Goal: Task Accomplishment & Management: Complete application form

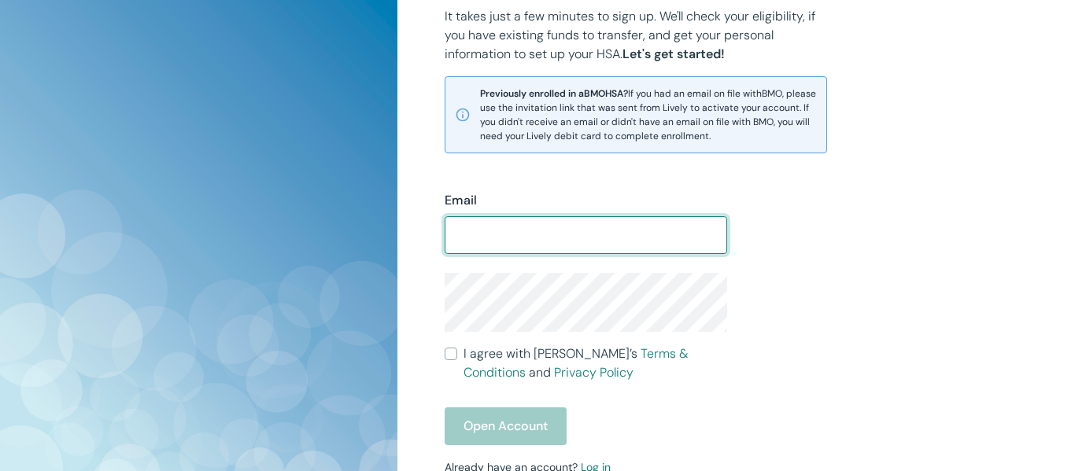
type input "meenakshisundaresanu@cudahysd.org"
click at [452, 360] on input "I agree with Lively’s Terms & Conditions and Privacy Policy" at bounding box center [451, 354] width 13 height 13
checkbox input "true"
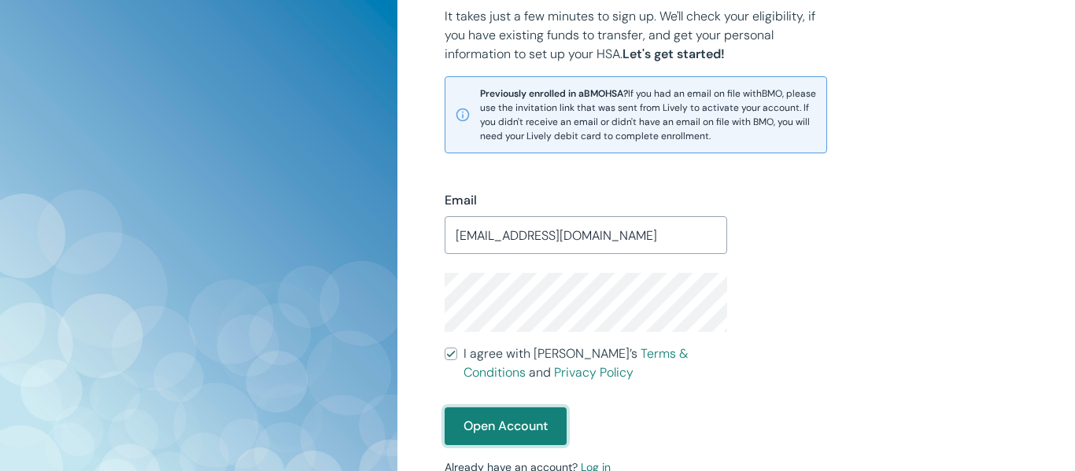
click at [502, 428] on button "Open Account" at bounding box center [506, 427] width 122 height 38
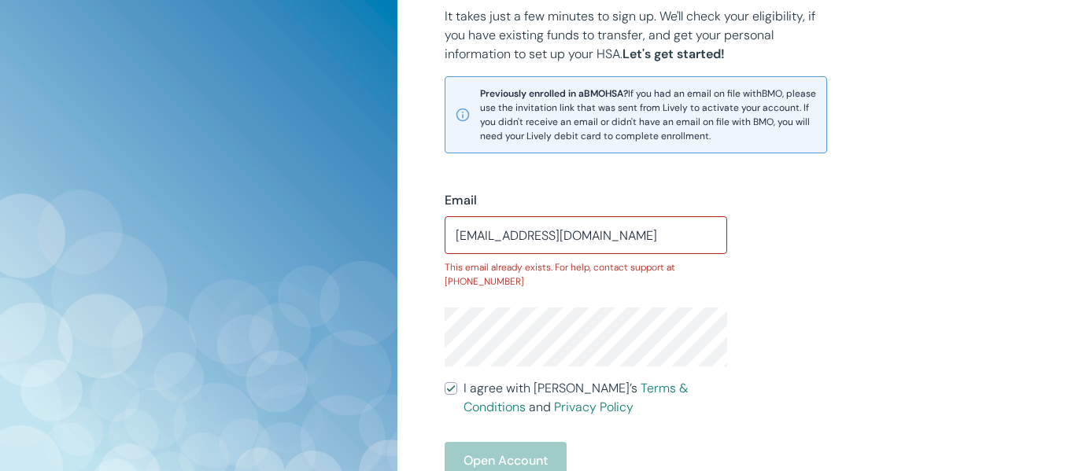
click at [808, 388] on div "Email meenakshisundaresanu@cudahysd.org ​ This email already exists. For help, …" at bounding box center [727, 366] width 602 height 426
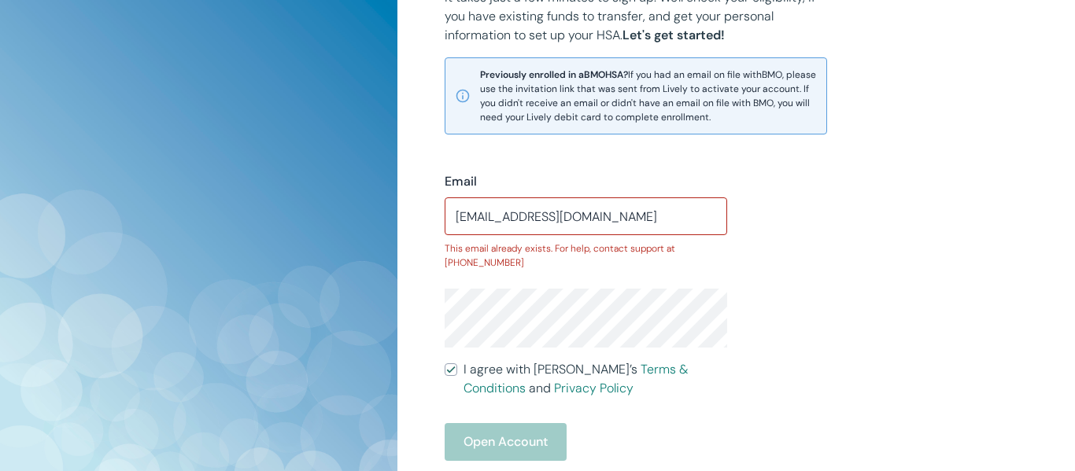
scroll to position [376, 0]
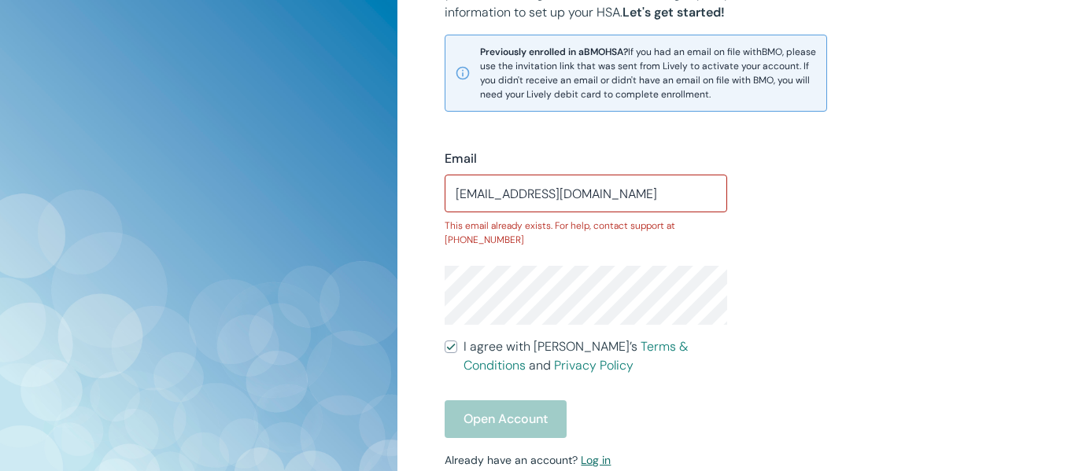
click at [596, 463] on link "Log in" at bounding box center [596, 460] width 30 height 14
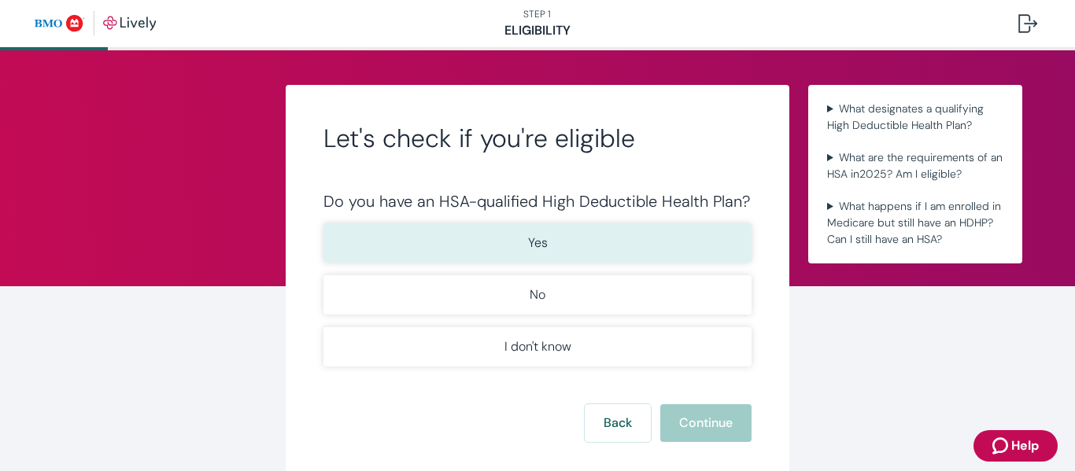
click at [556, 246] on button "Yes" at bounding box center [537, 242] width 428 height 39
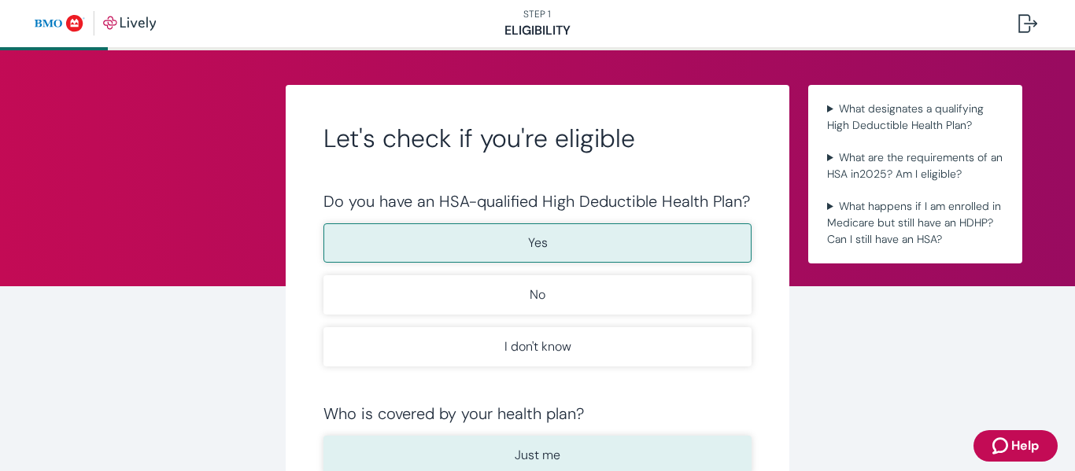
click at [551, 446] on p "Just me" at bounding box center [538, 455] width 46 height 19
type button "Individual"
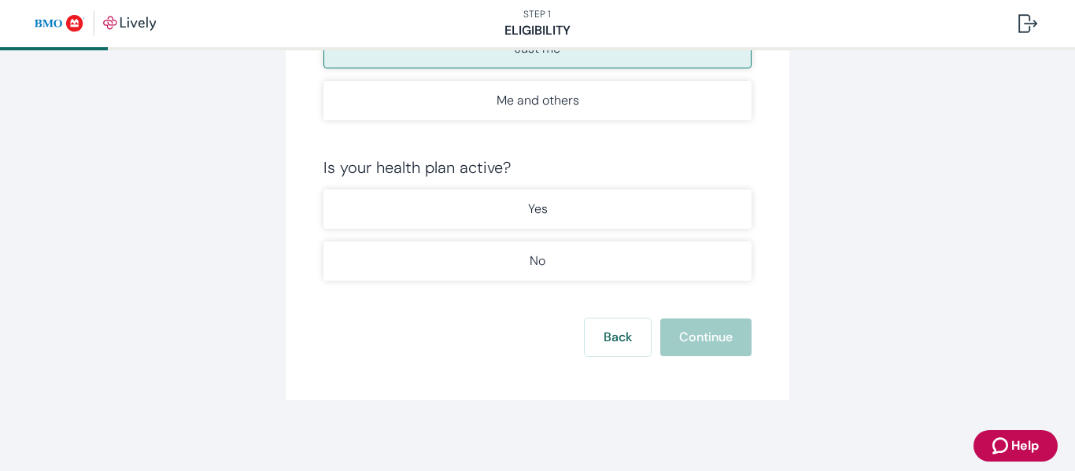
scroll to position [409, 0]
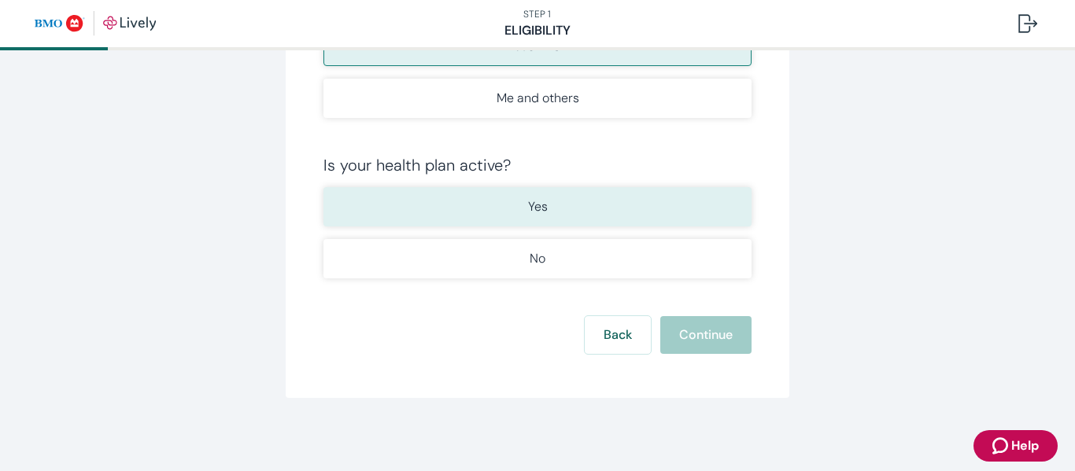
click at [537, 206] on p "Yes" at bounding box center [538, 207] width 20 height 19
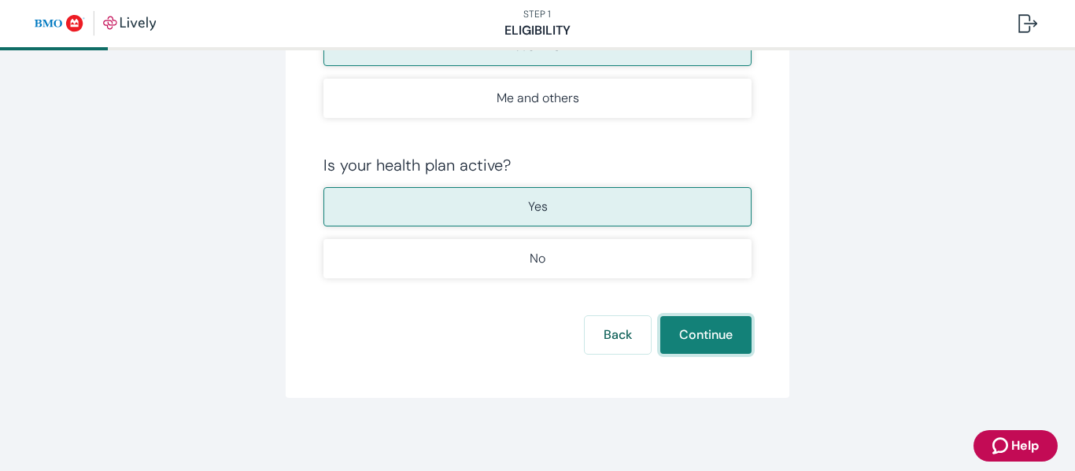
click at [717, 338] on button "Continue" at bounding box center [705, 335] width 91 height 38
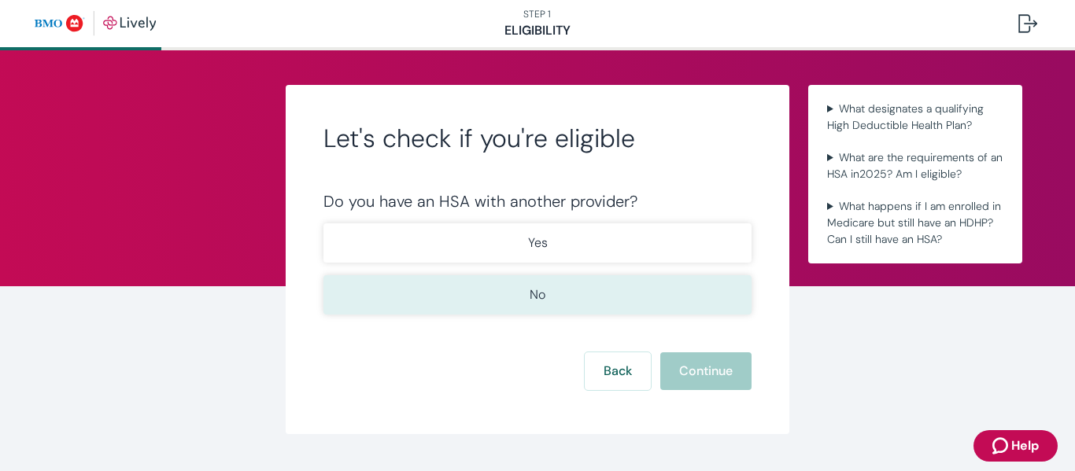
click at [544, 297] on p "No" at bounding box center [538, 295] width 16 height 19
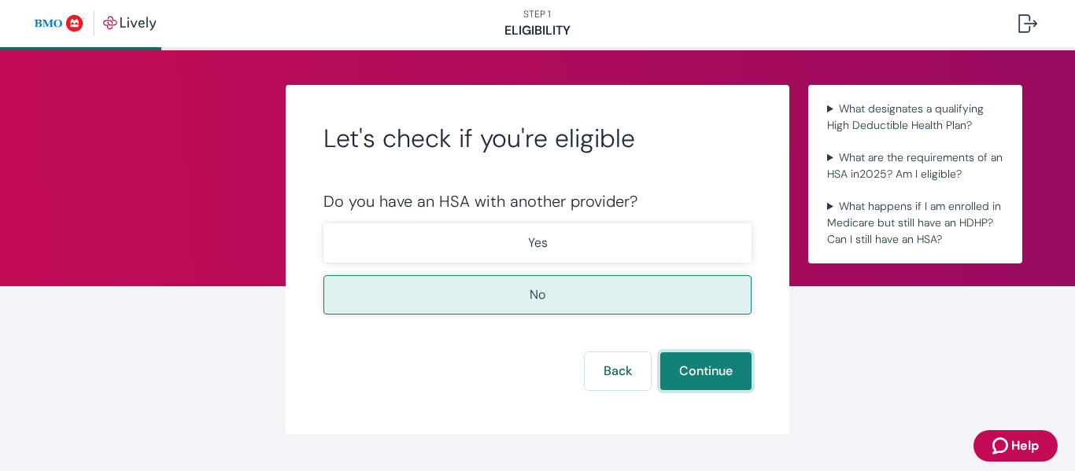
click at [700, 366] on button "Continue" at bounding box center [705, 372] width 91 height 38
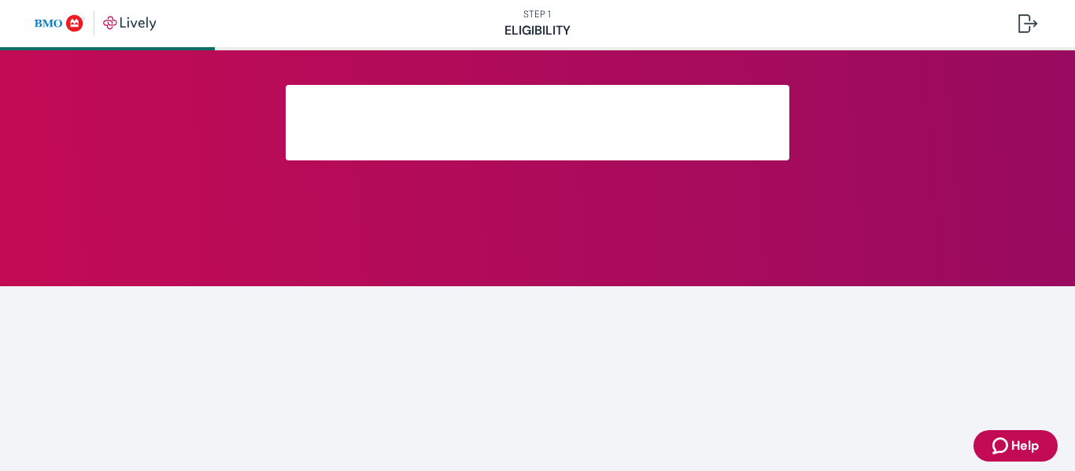
scroll to position [369, 0]
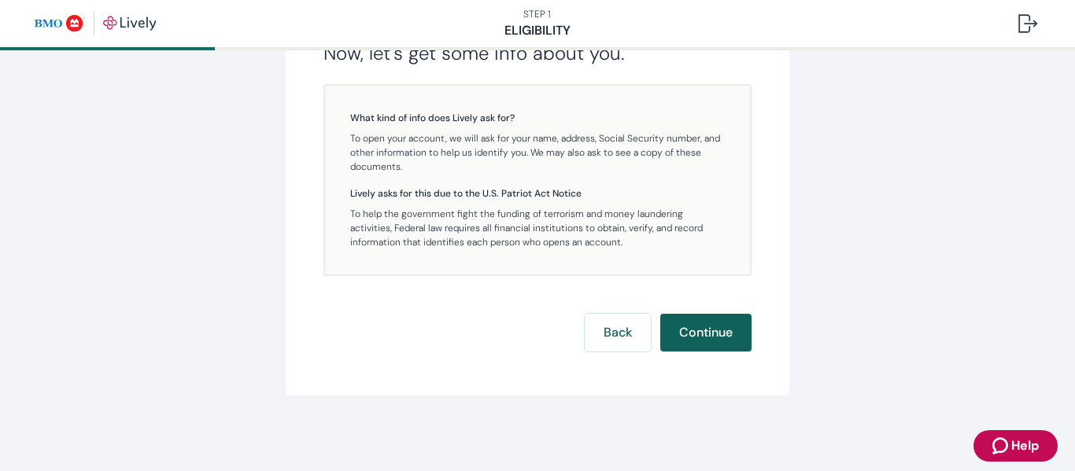
click at [704, 334] on button "Continue" at bounding box center [705, 333] width 91 height 38
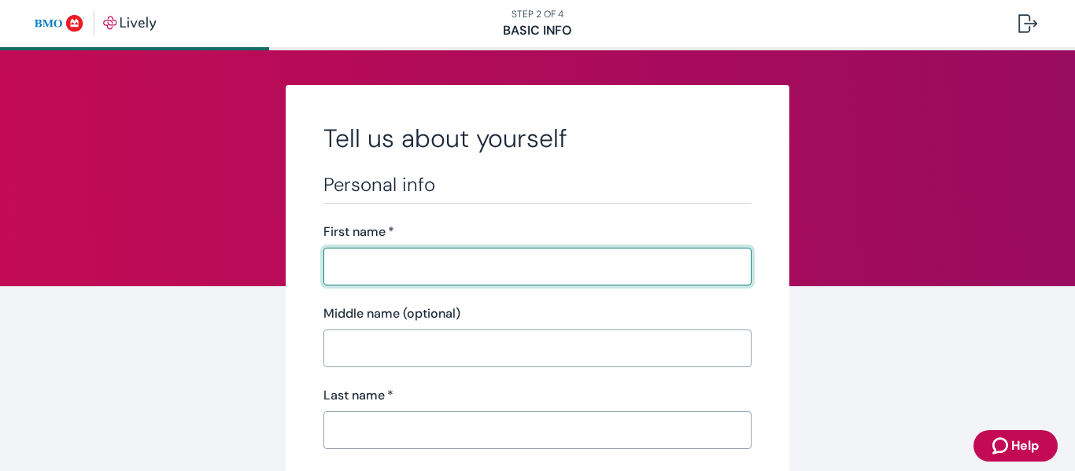
click at [383, 277] on input "First name   *" at bounding box center [537, 266] width 428 height 31
type input "[PERSON_NAME]"
click at [380, 350] on input "Middle name (optional)" at bounding box center [537, 348] width 428 height 31
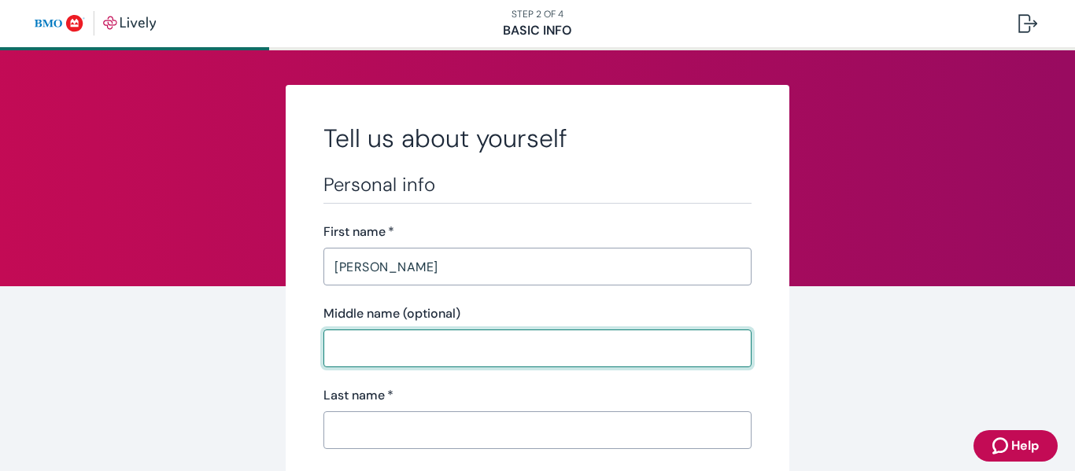
click at [397, 427] on input "Last name   *" at bounding box center [537, 430] width 428 height 31
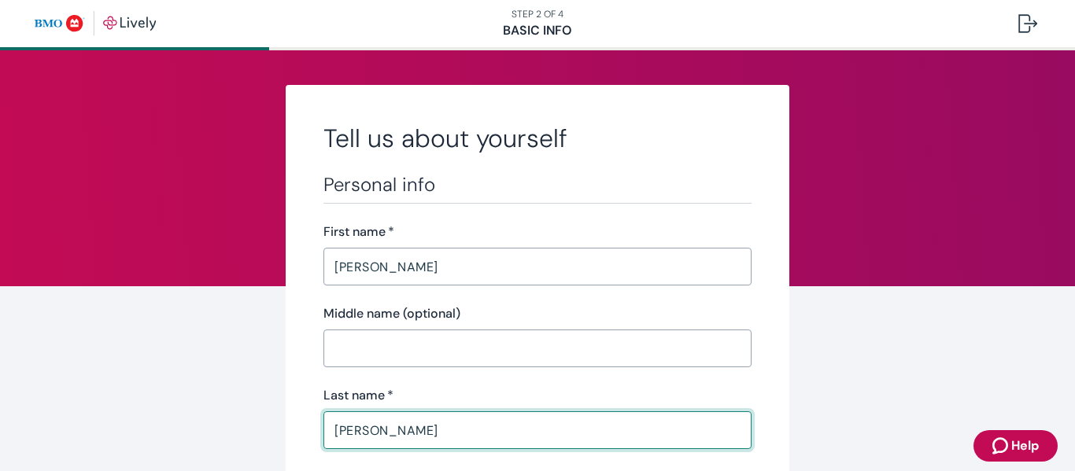
type input "[PERSON_NAME]"
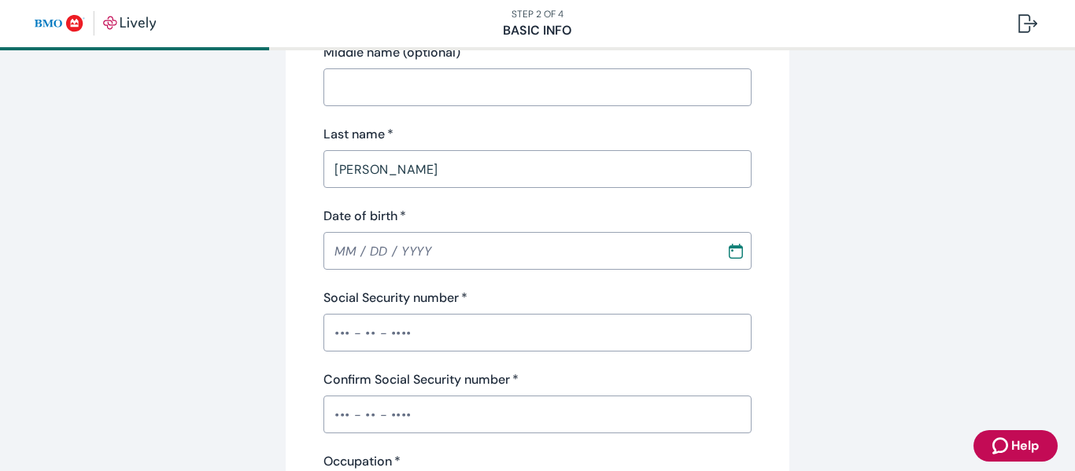
scroll to position [315, 0]
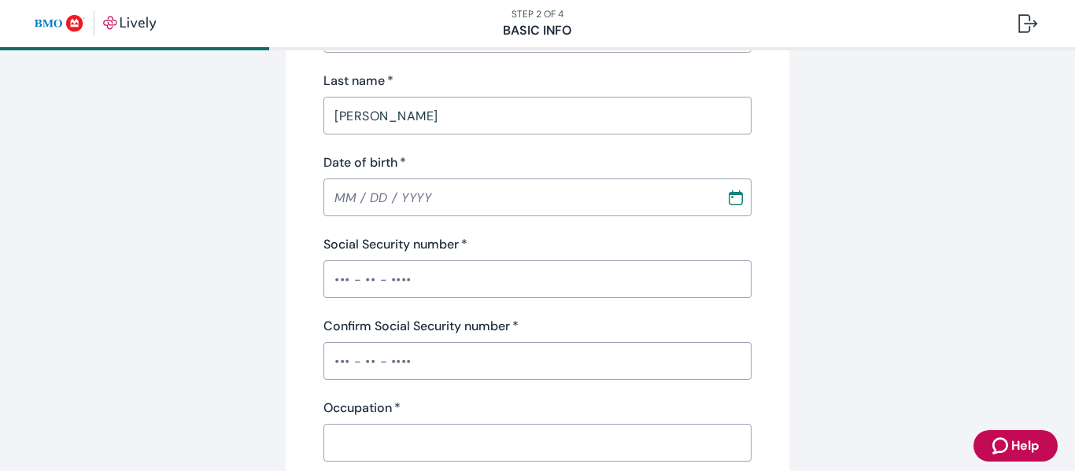
click at [530, 196] on input "Date of birth   *" at bounding box center [519, 197] width 392 height 31
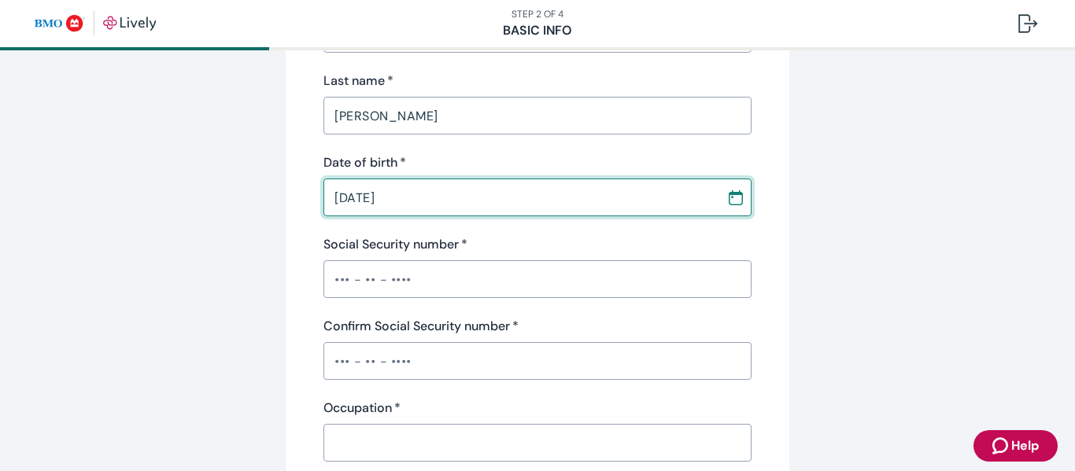
type input "[DATE]"
click at [385, 289] on input "Social Security number   *" at bounding box center [537, 279] width 428 height 31
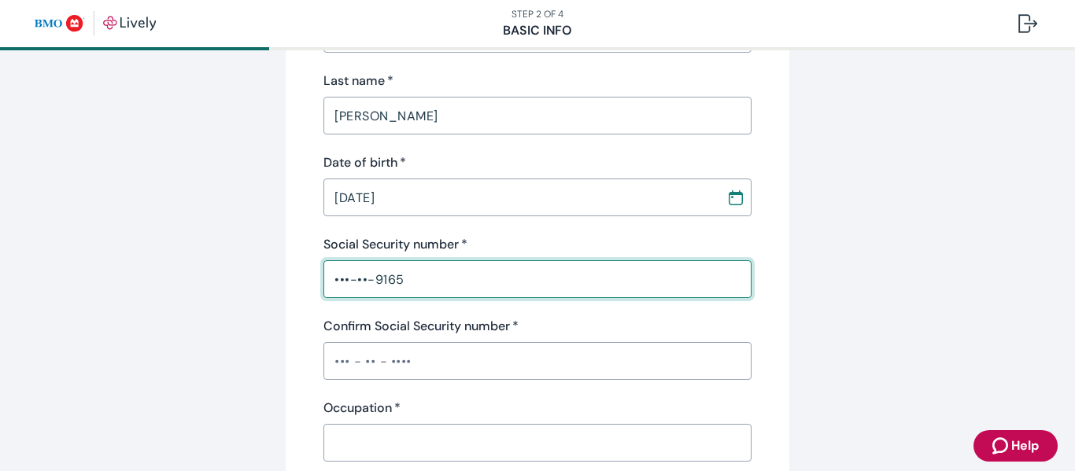
type input "•••-••-9165"
click at [375, 362] on input "Confirm Social Security number   *" at bounding box center [537, 360] width 428 height 31
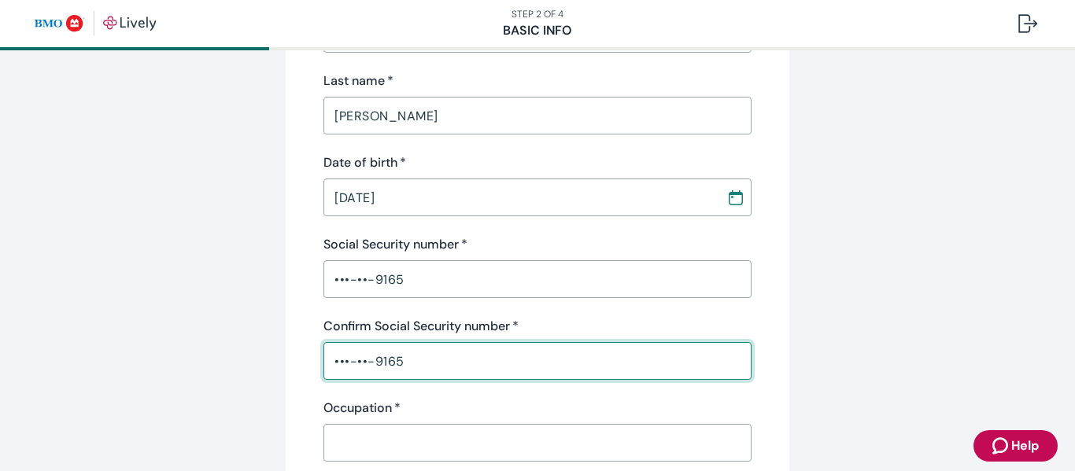
type input "•••-••-9165"
click at [364, 445] on input "Occupation   *" at bounding box center [537, 442] width 428 height 31
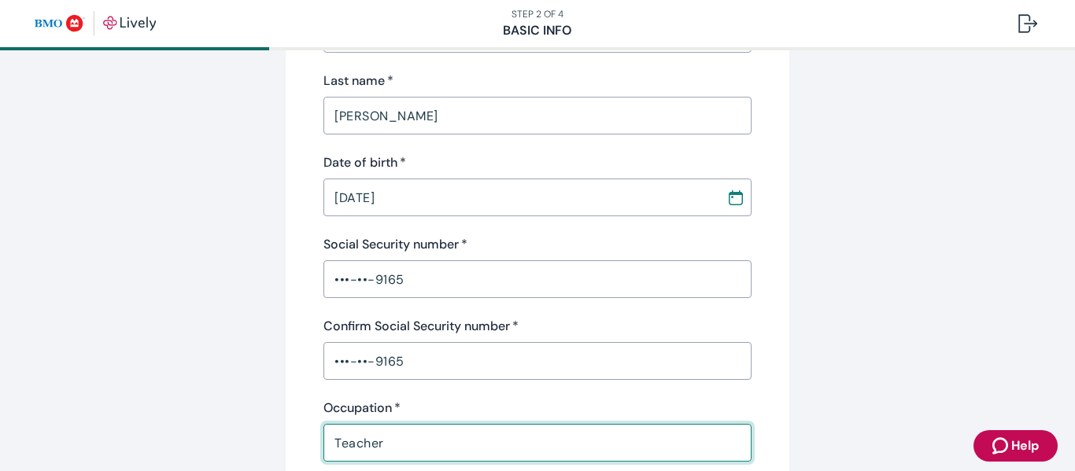
type input "Teacher"
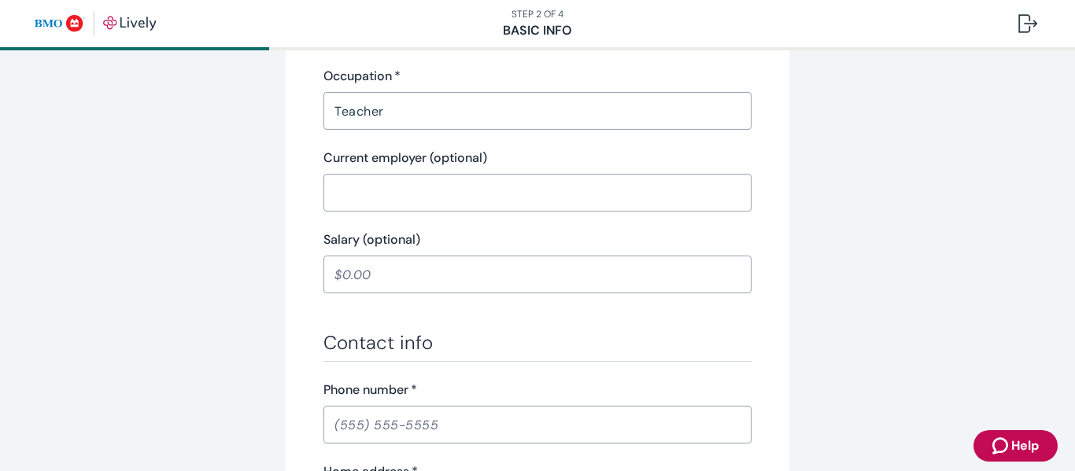
scroll to position [661, 0]
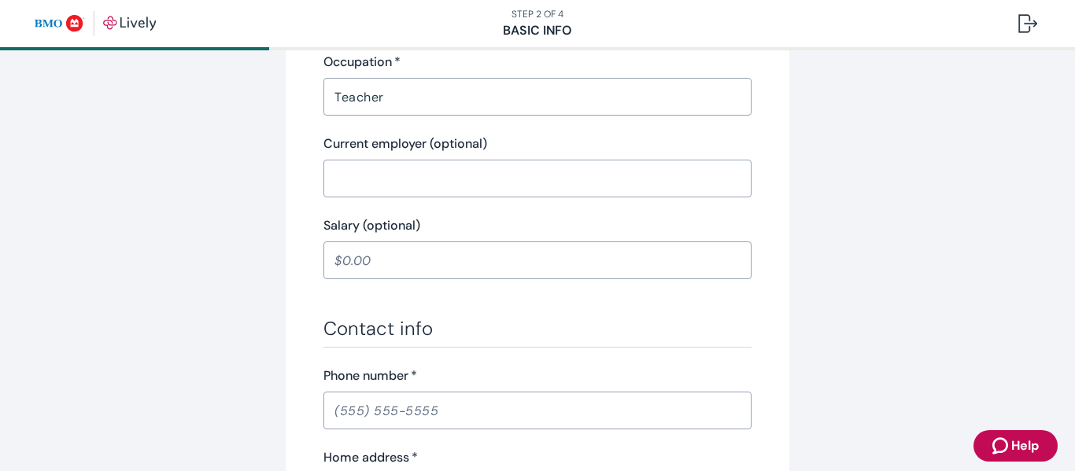
click at [423, 173] on input "Current employer (optional)" at bounding box center [537, 178] width 428 height 31
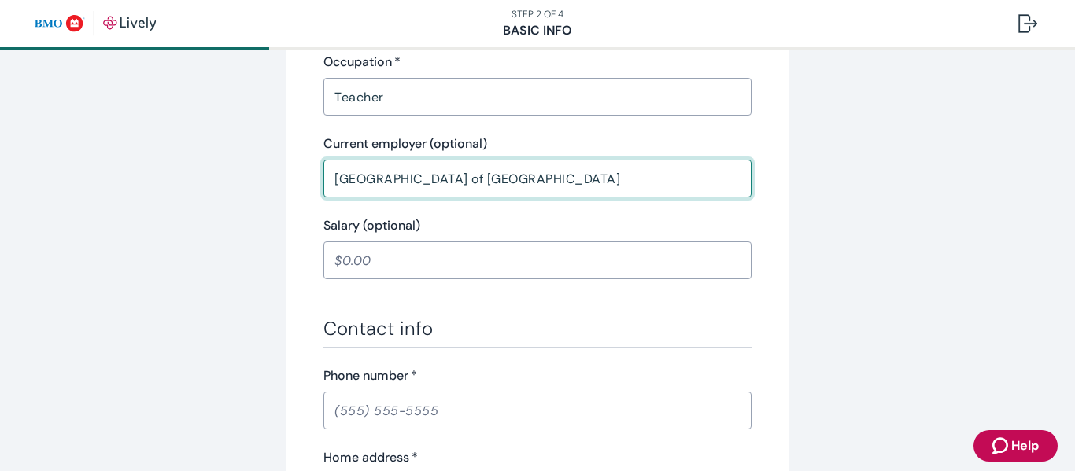
click at [387, 182] on input "[GEOGRAPHIC_DATA] of [GEOGRAPHIC_DATA]" at bounding box center [537, 178] width 428 height 31
type input "School District of [GEOGRAPHIC_DATA]"
click at [429, 393] on div "​" at bounding box center [537, 411] width 428 height 38
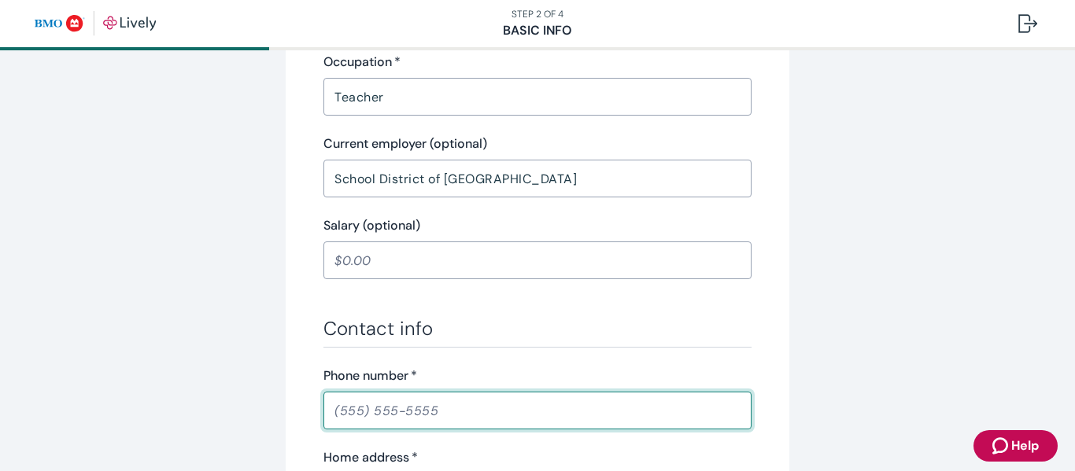
click at [429, 393] on div "​" at bounding box center [537, 411] width 428 height 38
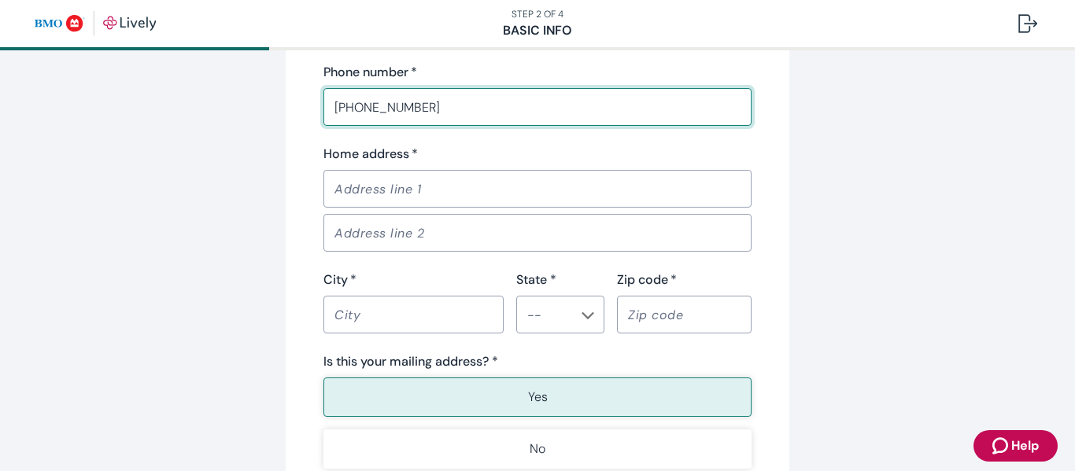
scroll to position [968, 0]
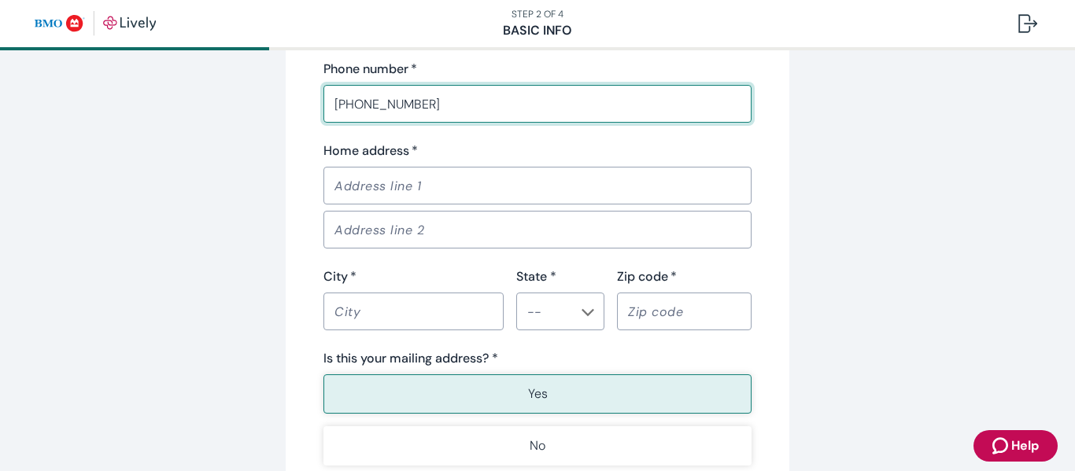
type input "[PHONE_NUMBER]"
click at [357, 189] on input "Home address   *" at bounding box center [537, 185] width 428 height 31
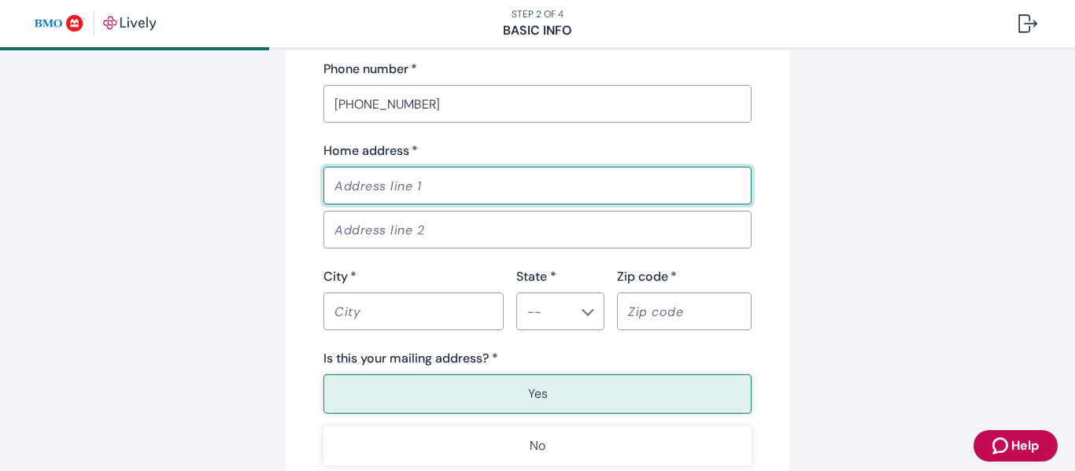
click at [377, 182] on input "Home address   *" at bounding box center [537, 185] width 428 height 31
type input "[STREET_ADDRESS]"
click at [354, 323] on input "City   *" at bounding box center [413, 311] width 180 height 31
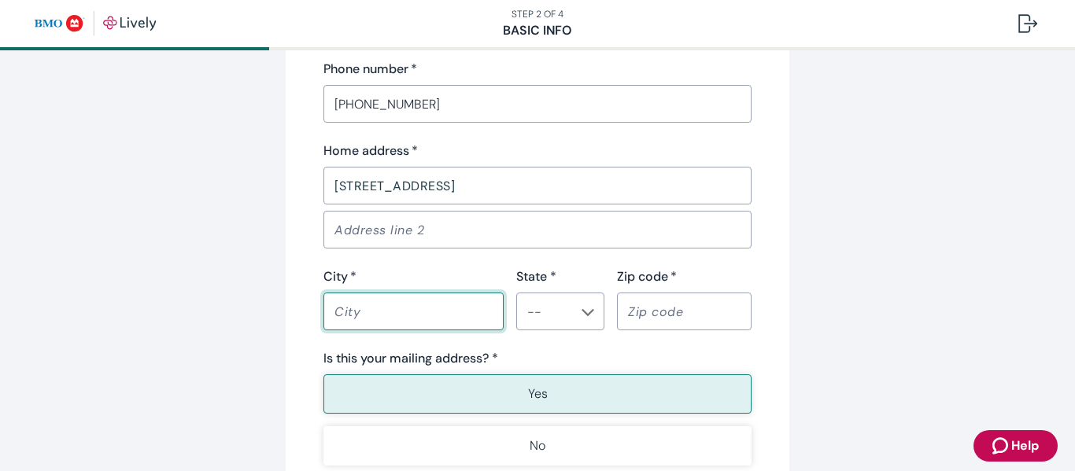
click at [354, 323] on input "City   *" at bounding box center [413, 311] width 180 height 31
click at [595, 316] on div "​" at bounding box center [560, 312] width 88 height 38
type input "Franklin"
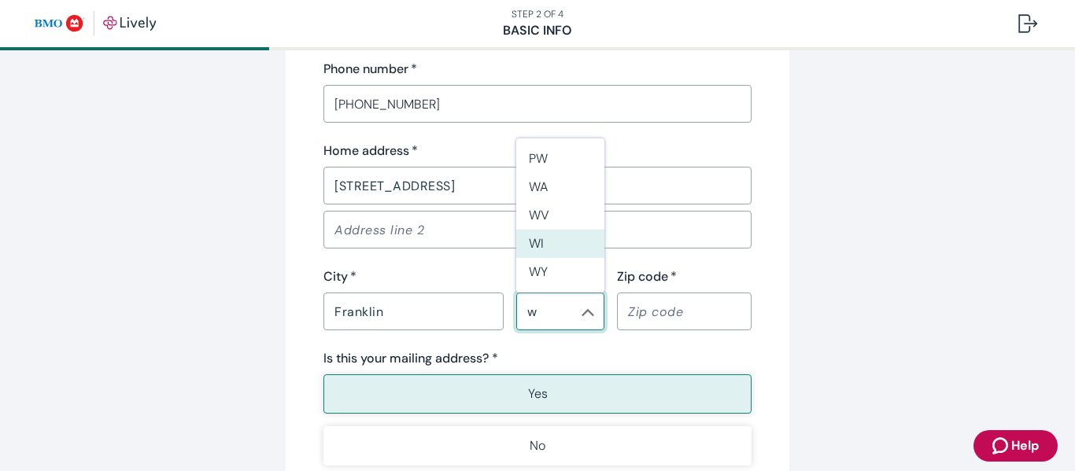
click at [548, 249] on li "WI" at bounding box center [560, 244] width 88 height 28
type input "WI"
click at [647, 314] on input "Zip code   *" at bounding box center [684, 311] width 135 height 31
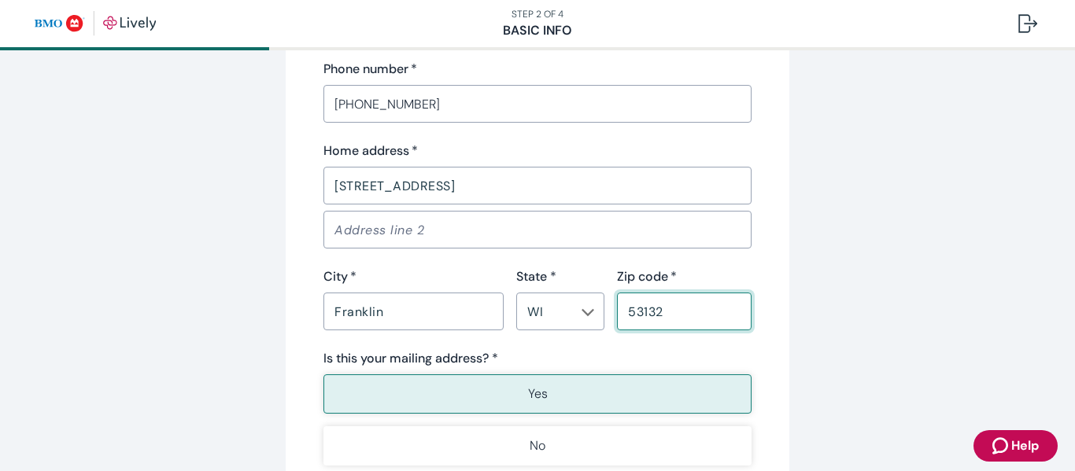
type input "53132"
click at [543, 390] on p "Yes" at bounding box center [538, 394] width 20 height 19
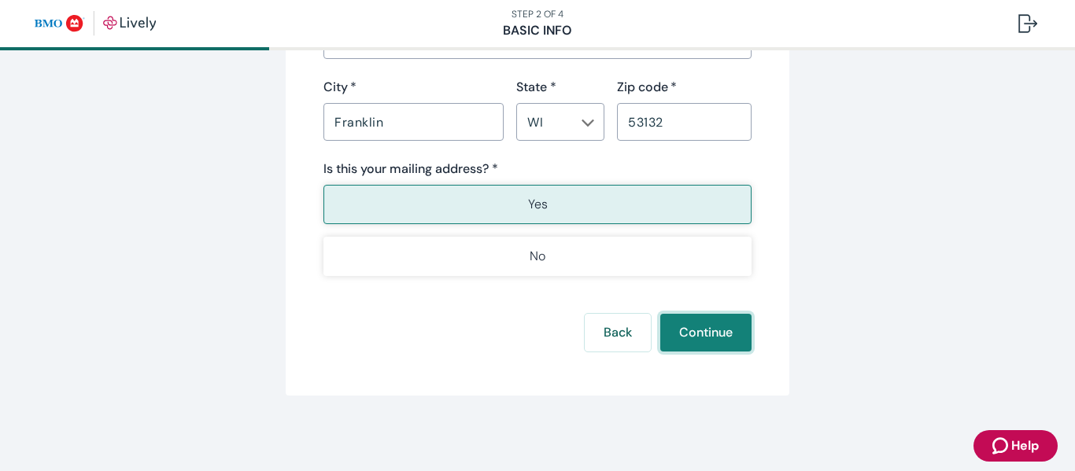
click at [709, 323] on button "Continue" at bounding box center [705, 333] width 91 height 38
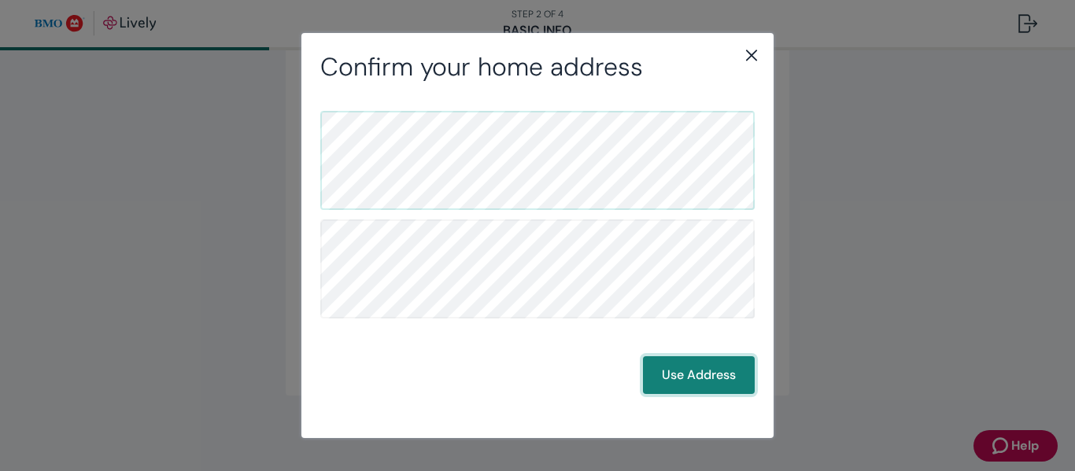
click at [689, 364] on button "Use Address" at bounding box center [699, 375] width 112 height 38
click at [697, 375] on button "Use Address" at bounding box center [699, 375] width 112 height 38
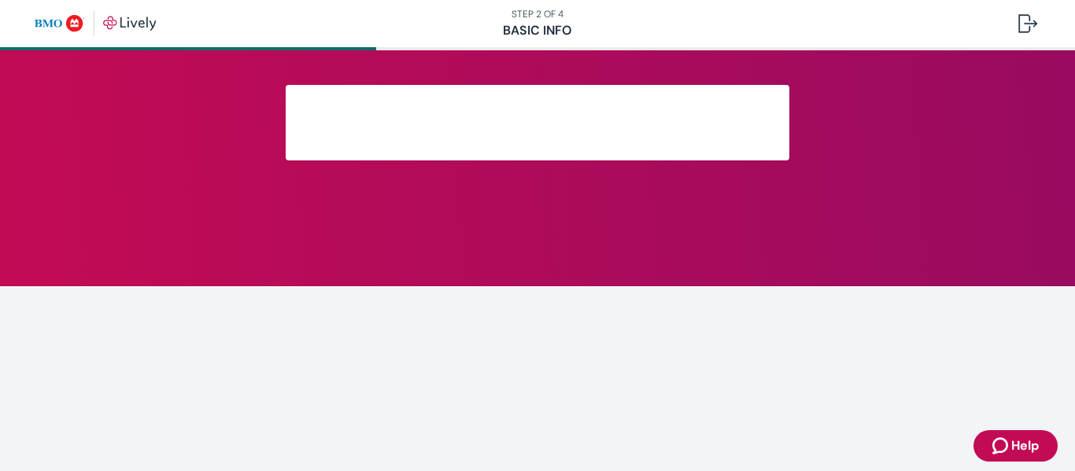
scroll to position [421, 0]
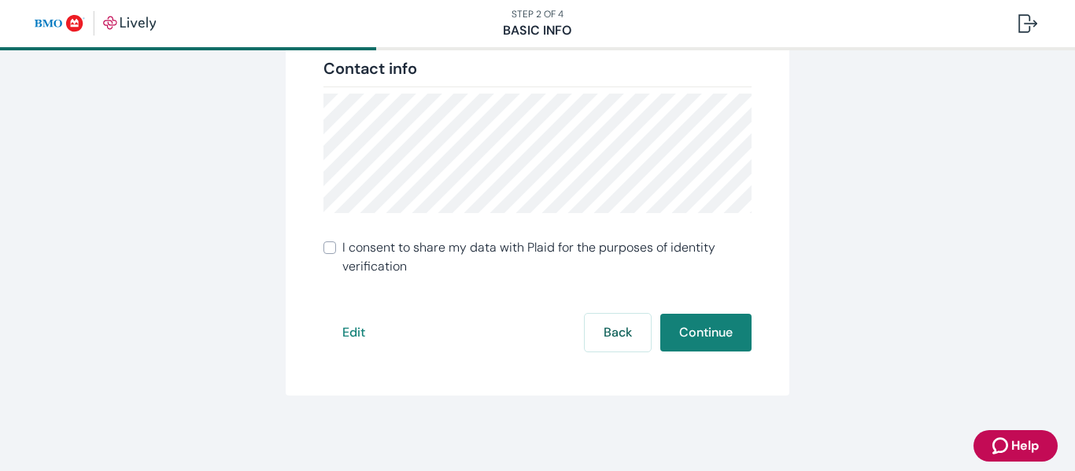
click at [331, 252] on input "I consent to share my data with Plaid for the purposes of identity verification" at bounding box center [329, 248] width 13 height 13
checkbox input "true"
click at [701, 337] on button "Continue" at bounding box center [705, 333] width 91 height 38
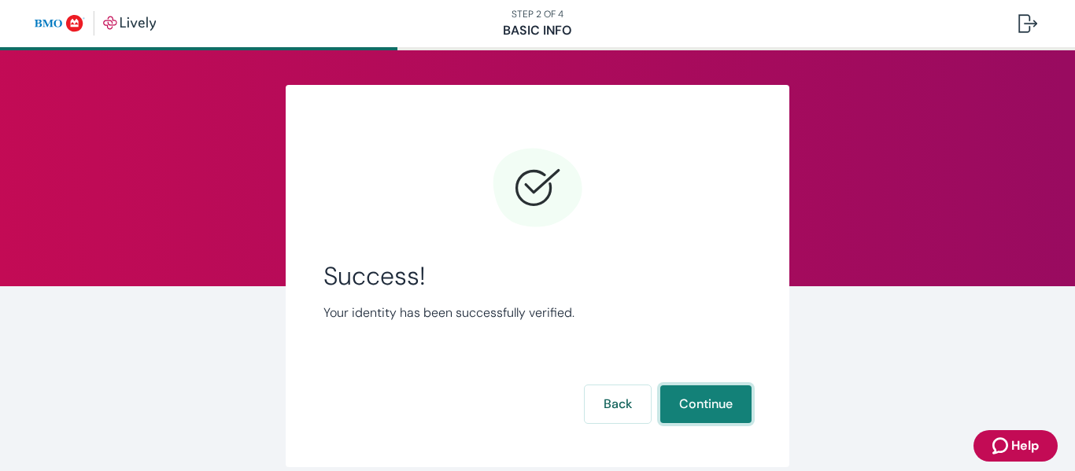
click at [697, 403] on button "Continue" at bounding box center [705, 405] width 91 height 38
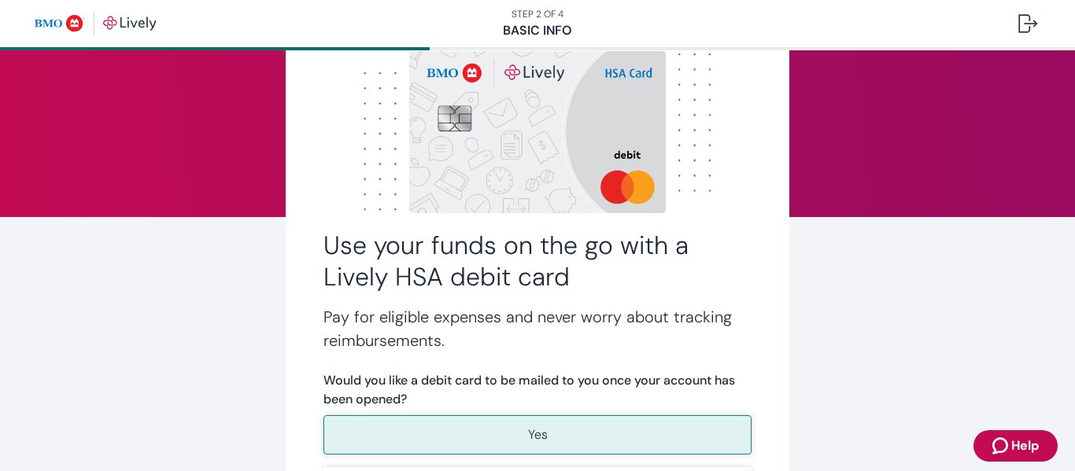
scroll to position [72, 0]
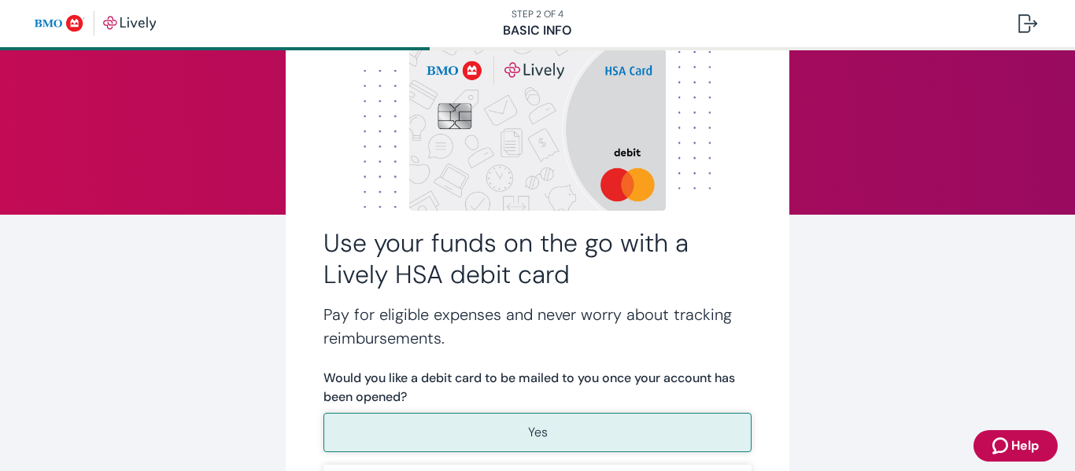
click at [553, 426] on button "Yes" at bounding box center [537, 432] width 428 height 39
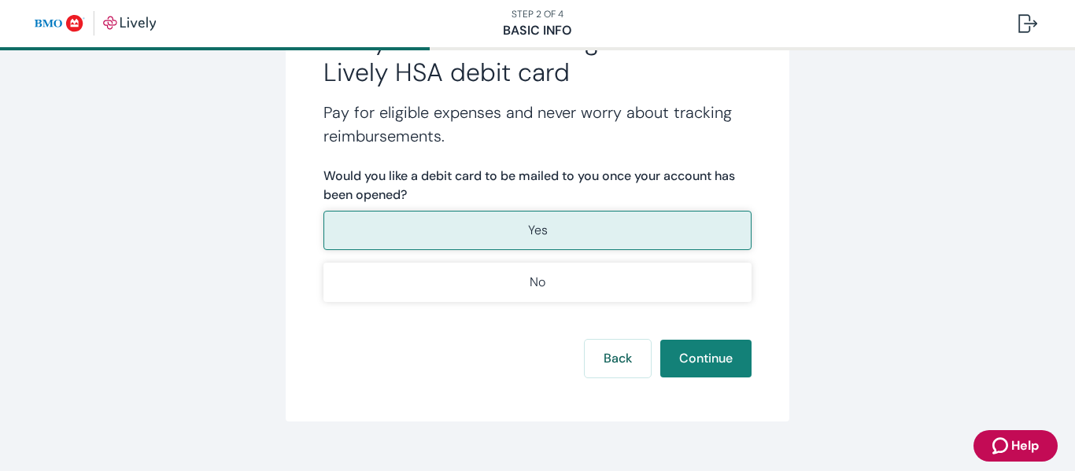
scroll to position [275, 0]
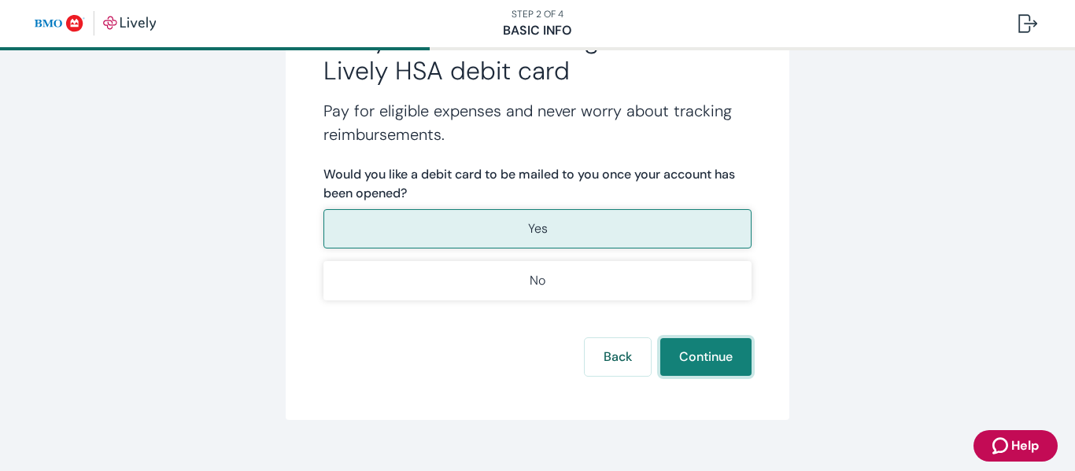
click at [691, 366] on button "Continue" at bounding box center [705, 357] width 91 height 38
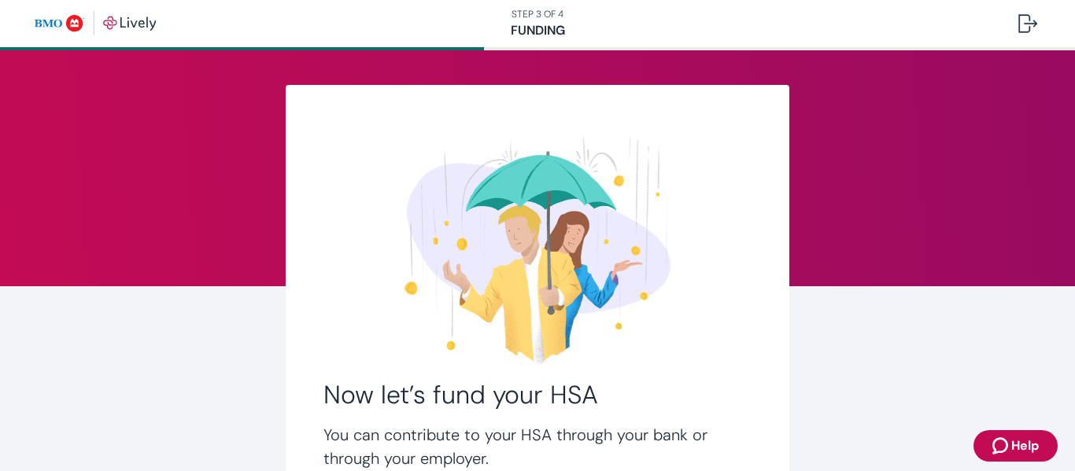
scroll to position [194, 0]
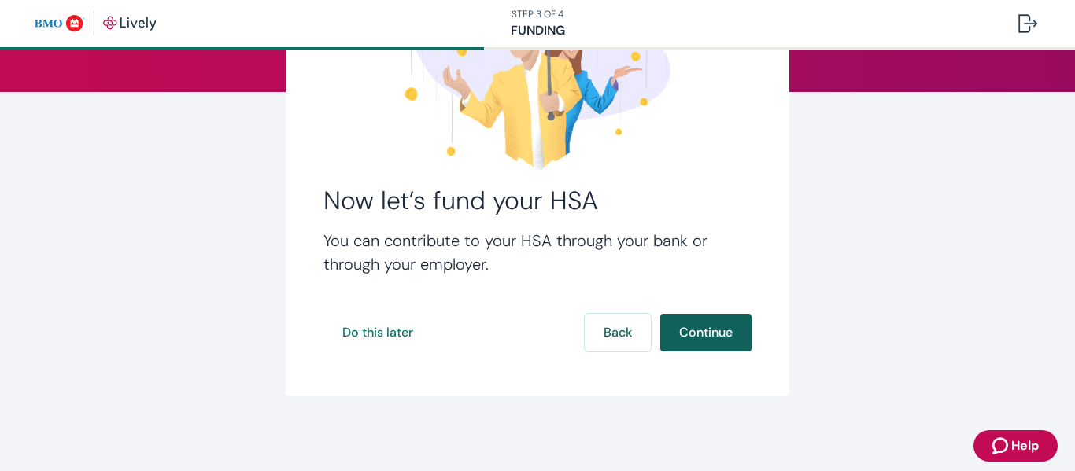
click at [711, 333] on button "Continue" at bounding box center [705, 333] width 91 height 38
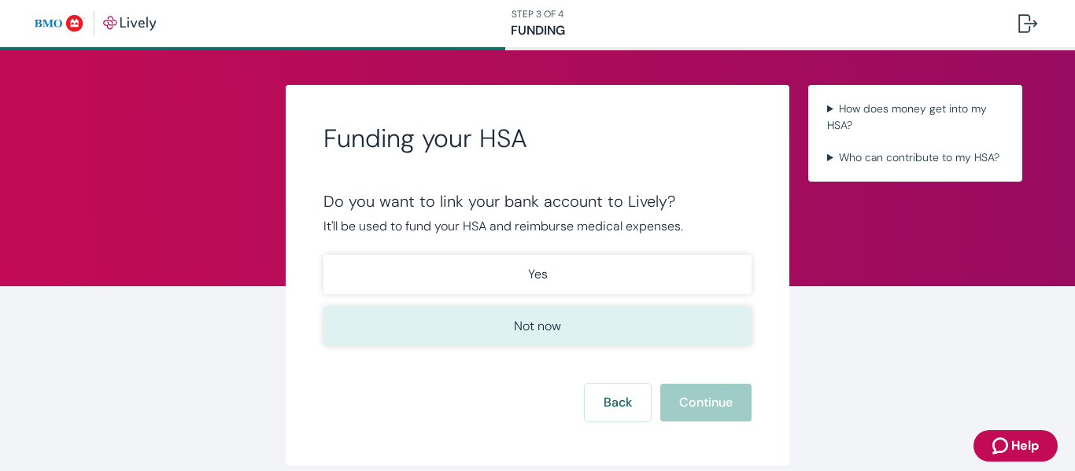
click at [548, 331] on p "Not now" at bounding box center [537, 326] width 47 height 19
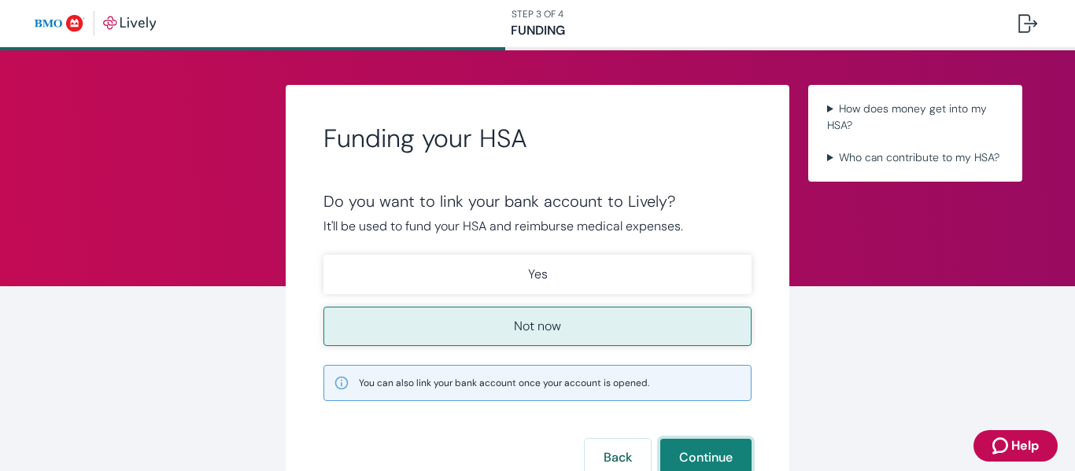
click at [717, 452] on button "Continue" at bounding box center [705, 458] width 91 height 38
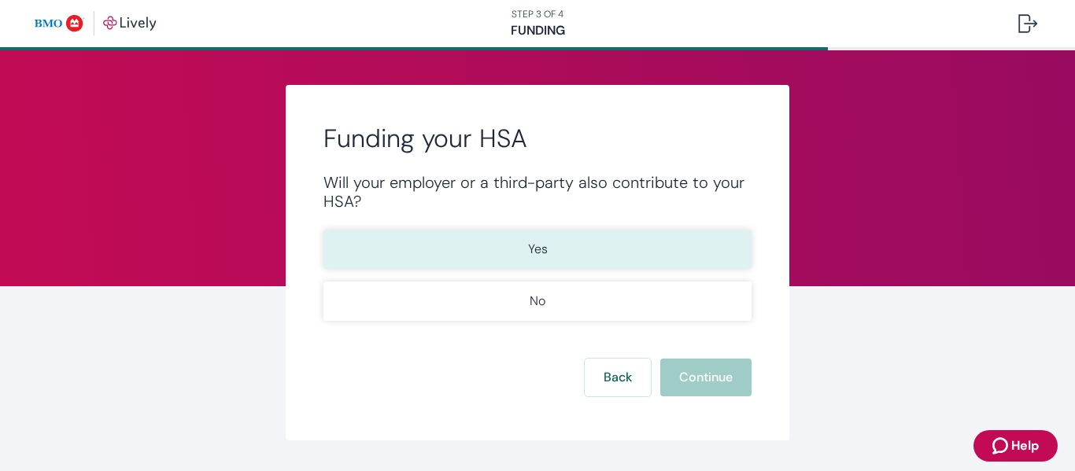
click at [552, 255] on button "Yes" at bounding box center [537, 249] width 428 height 39
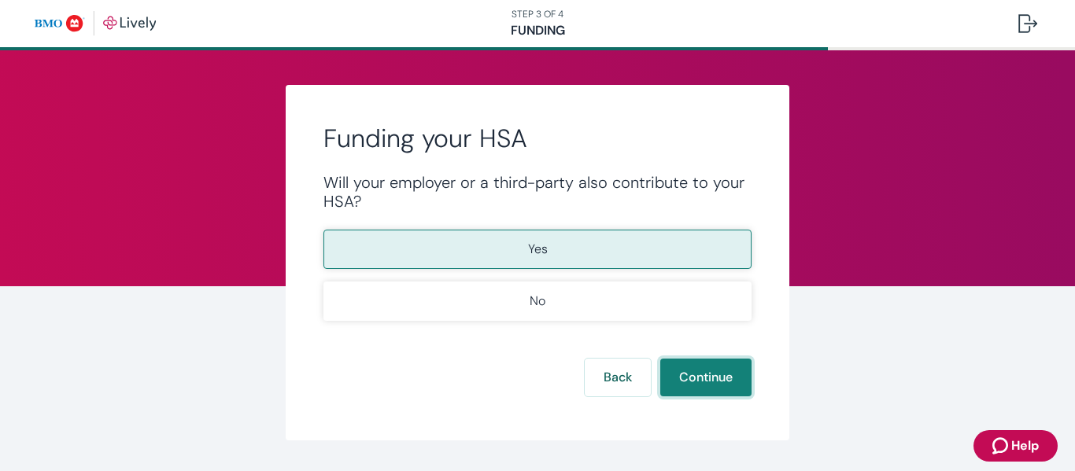
click at [718, 373] on button "Continue" at bounding box center [705, 378] width 91 height 38
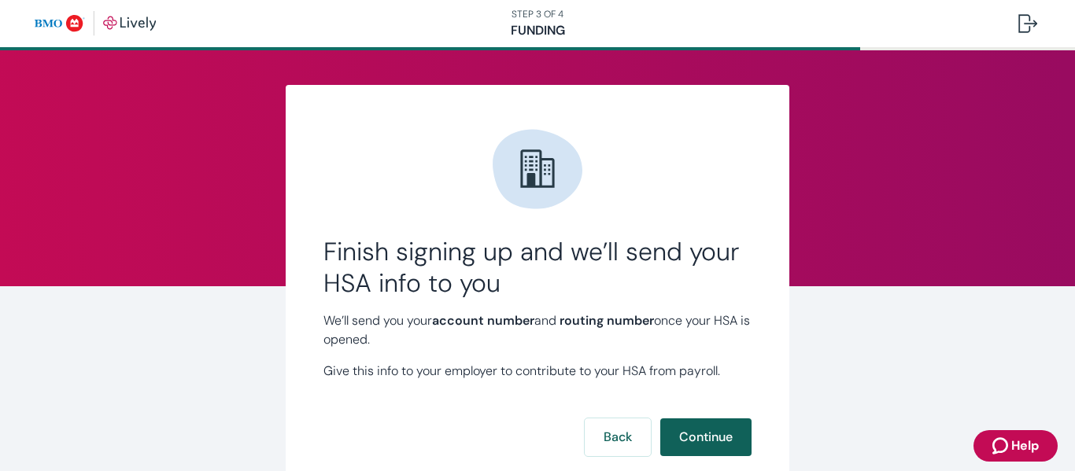
click at [707, 437] on button "Continue" at bounding box center [705, 438] width 91 height 38
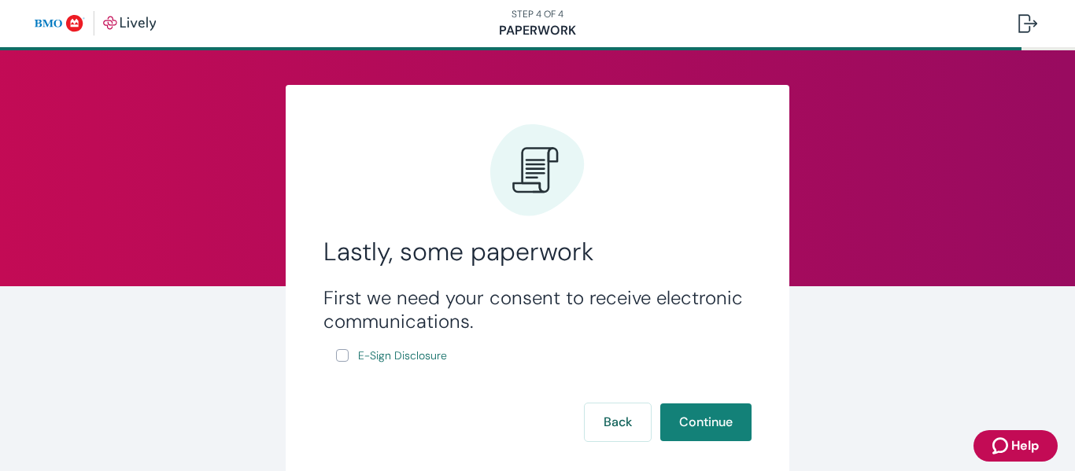
click at [337, 360] on input "E-Sign Disclosure" at bounding box center [342, 355] width 13 height 13
checkbox input "true"
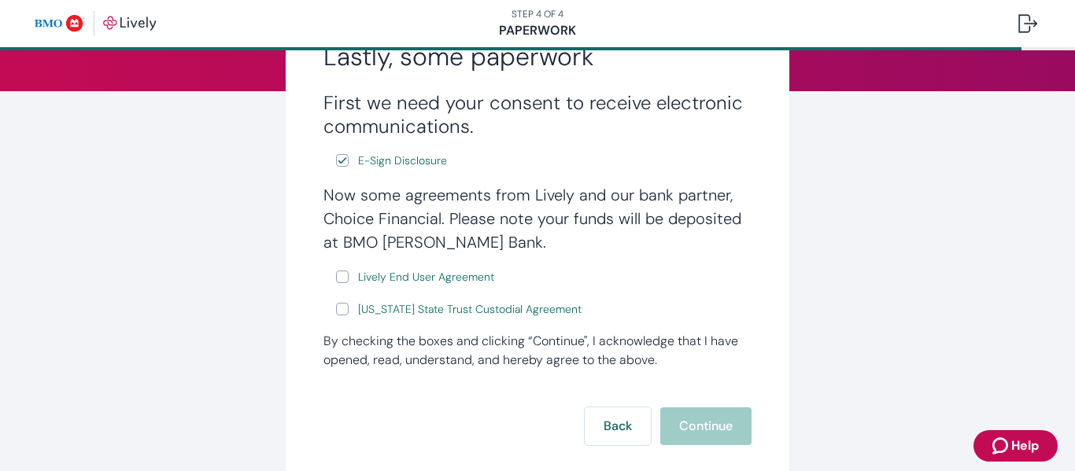
scroll to position [208, 0]
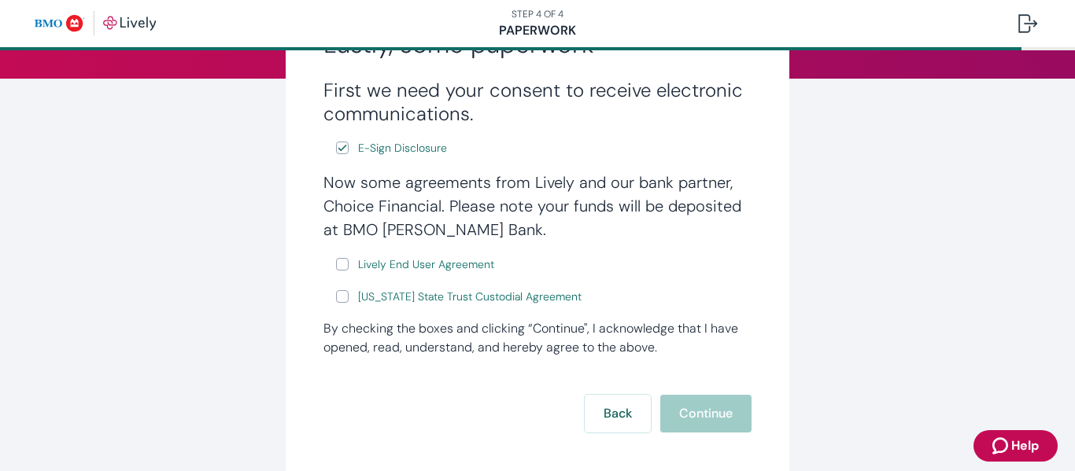
click at [338, 268] on input "Lively End User Agreement" at bounding box center [342, 264] width 13 height 13
checkbox input "true"
click at [337, 297] on input "[US_STATE] State Trust Custodial Agreement" at bounding box center [342, 296] width 13 height 13
checkbox input "true"
click at [699, 415] on button "Continue" at bounding box center [705, 414] width 91 height 38
